Goal: Information Seeking & Learning: Learn about a topic

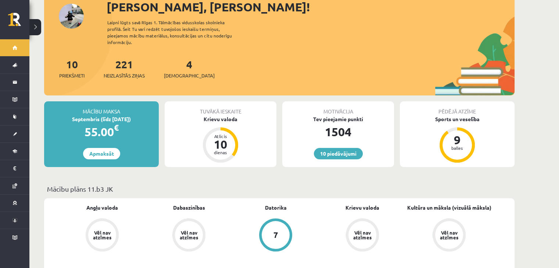
scroll to position [95, 0]
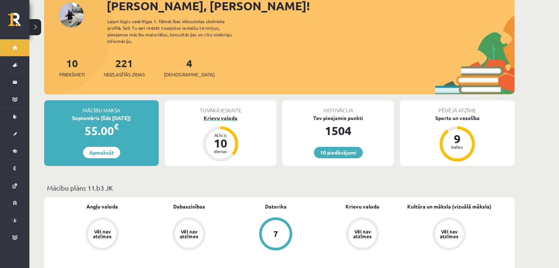
click at [215, 114] on div "Krievu valoda" at bounding box center [221, 118] width 112 height 8
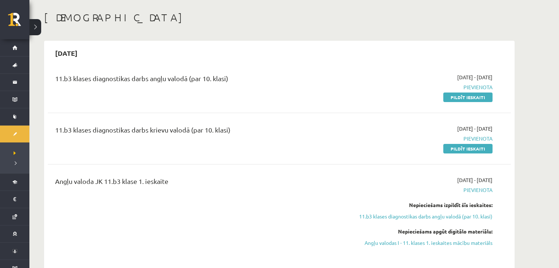
scroll to position [32, 0]
click at [410, 241] on link "Angļu valodas I - 11. klases 1. ieskaites mācību materiāls" at bounding box center [423, 242] width 138 height 8
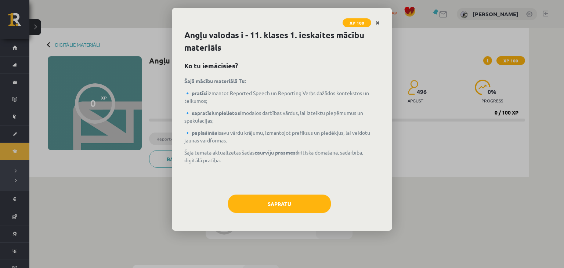
click at [379, 24] on icon "Close" at bounding box center [378, 23] width 4 height 5
